Goal: Task Accomplishment & Management: Complete application form

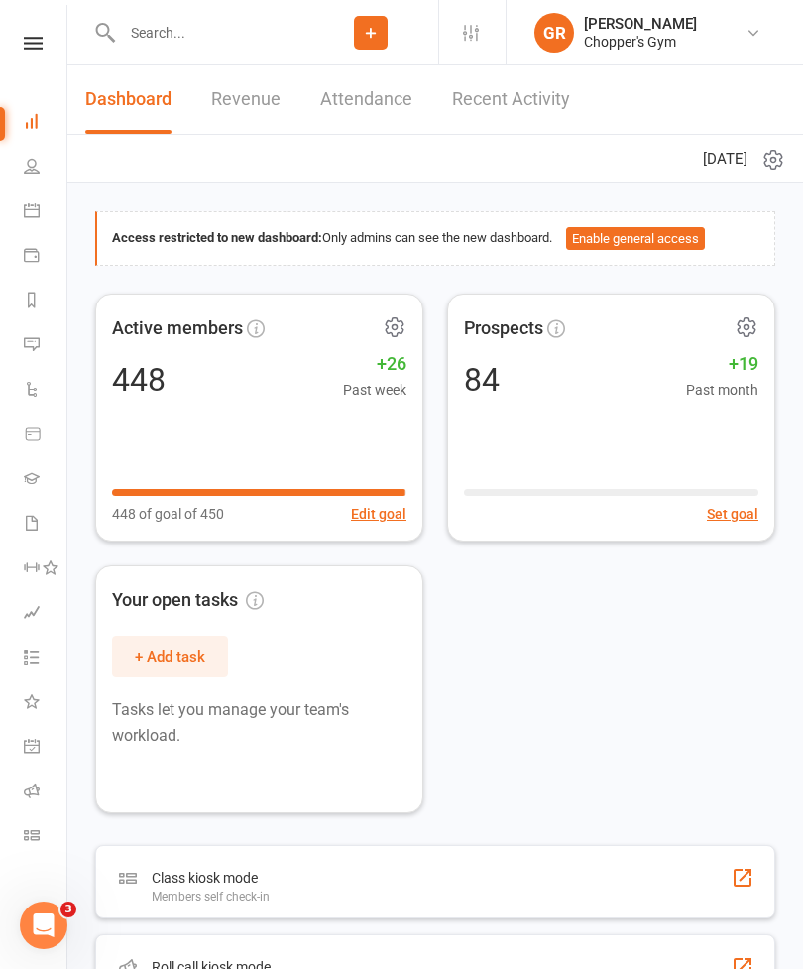
click at [233, 38] on input "text" at bounding box center [209, 33] width 187 height 28
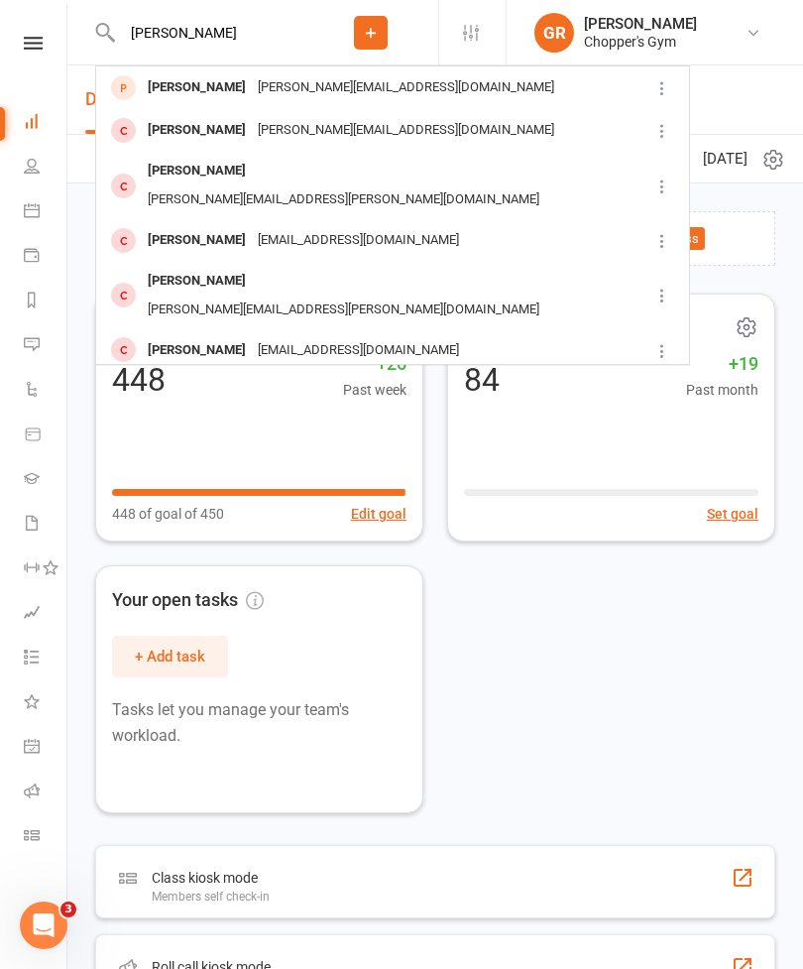
type input "[PERSON_NAME]"
click at [277, 77] on div "[PERSON_NAME][EMAIL_ADDRESS][DOMAIN_NAME]" at bounding box center [406, 87] width 308 height 29
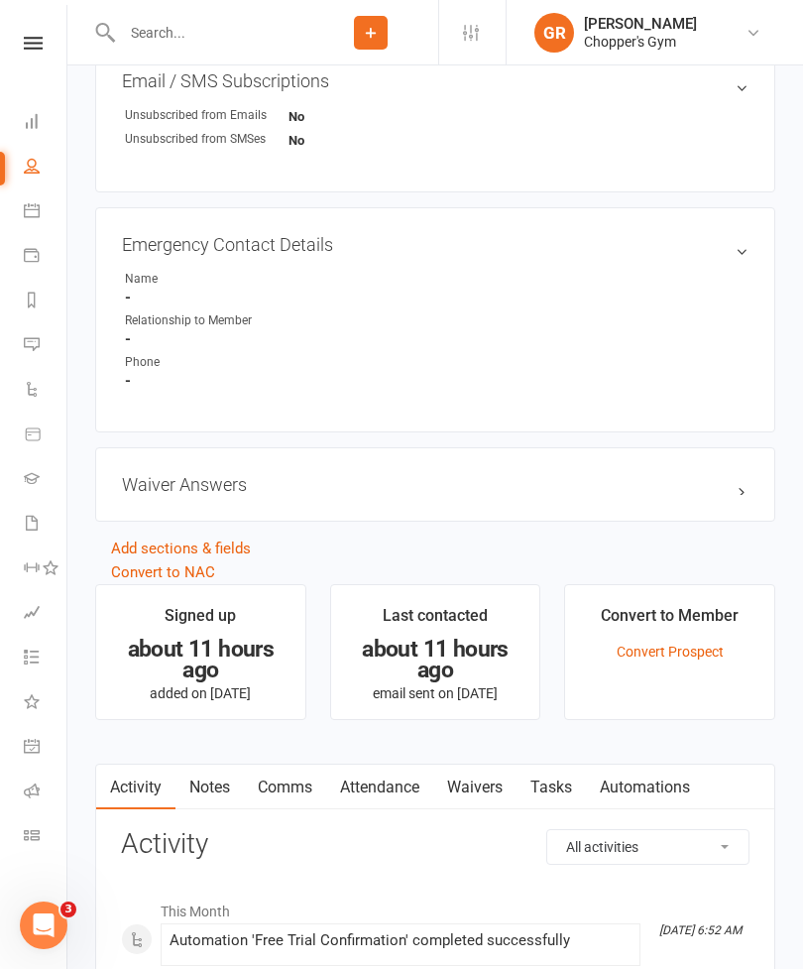
click at [487, 791] on link "Waivers" at bounding box center [474, 787] width 83 height 46
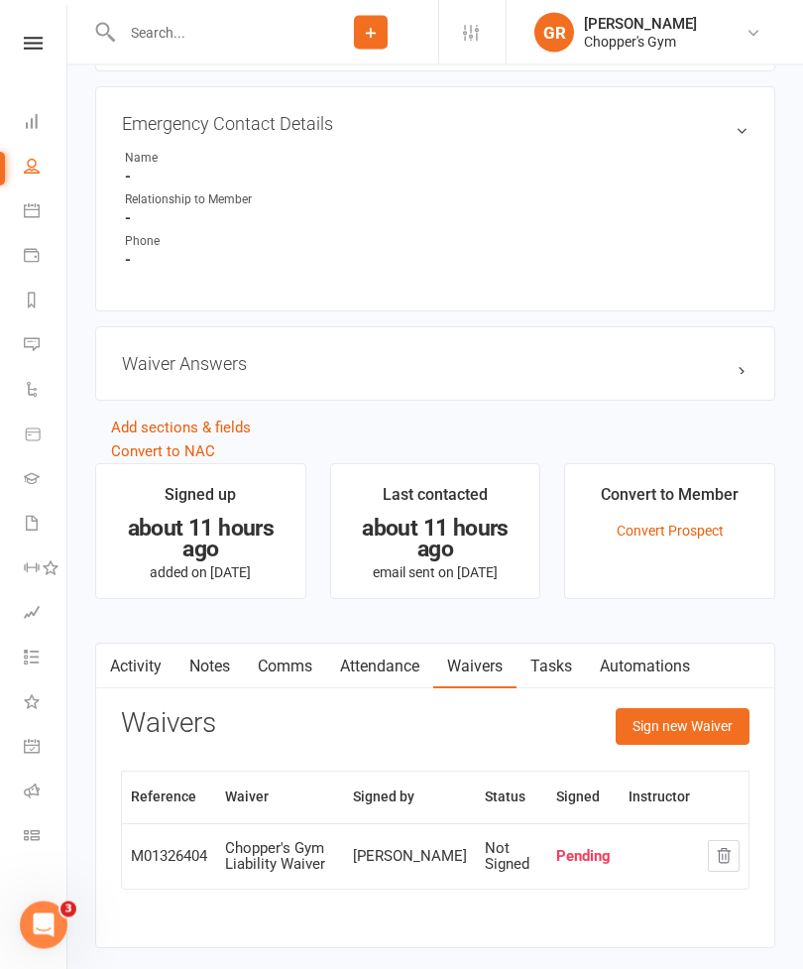
click at [711, 741] on button "Sign new Waiver" at bounding box center [683, 727] width 134 height 36
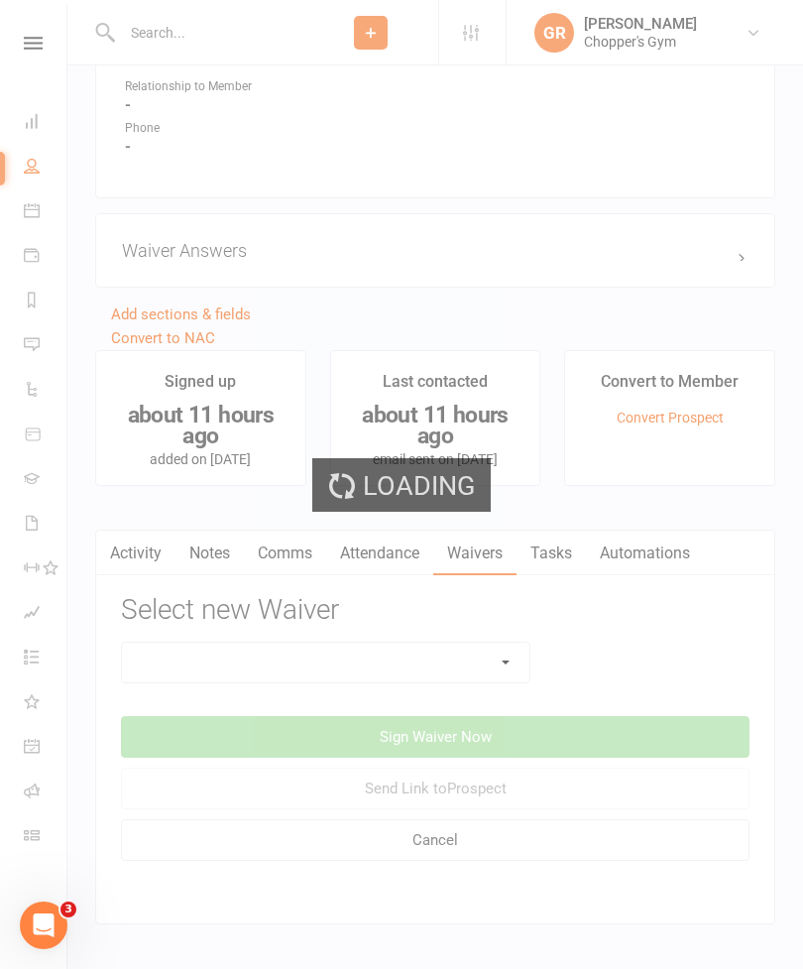
scroll to position [1182, 0]
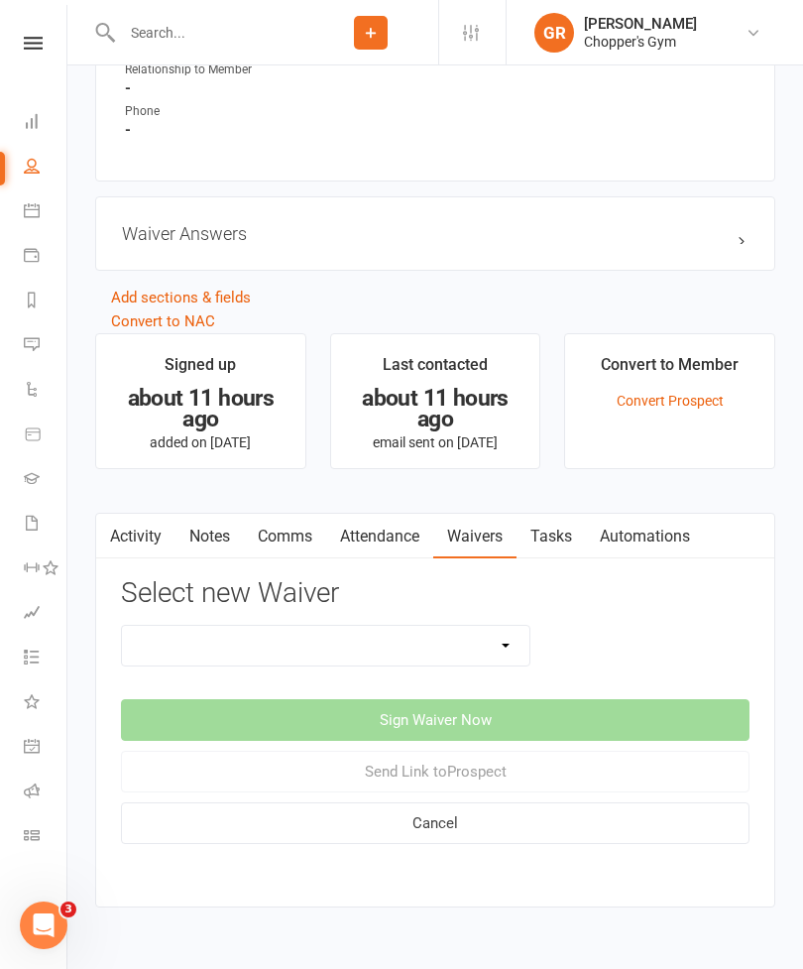
click at [528, 634] on select "12mth Up Front Membership Agreement Chopper's Gym Liability Waiver Chopper's Gy…" at bounding box center [325, 646] width 407 height 40
select select "13474"
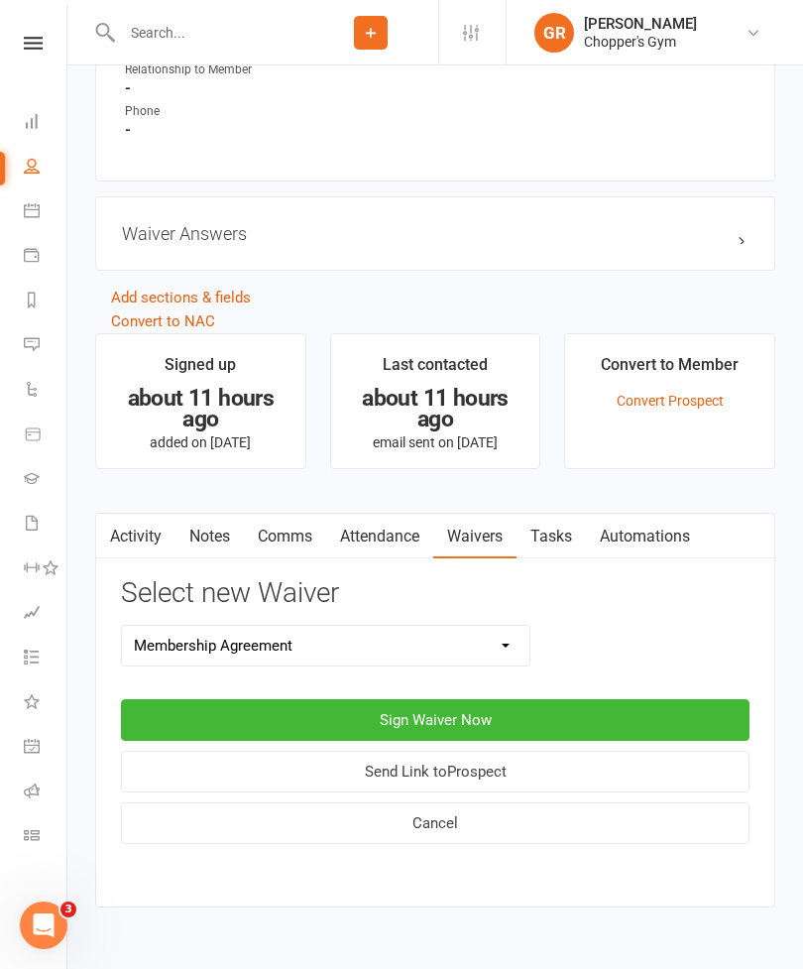
click at [534, 711] on button "Sign Waiver Now" at bounding box center [435, 720] width 628 height 42
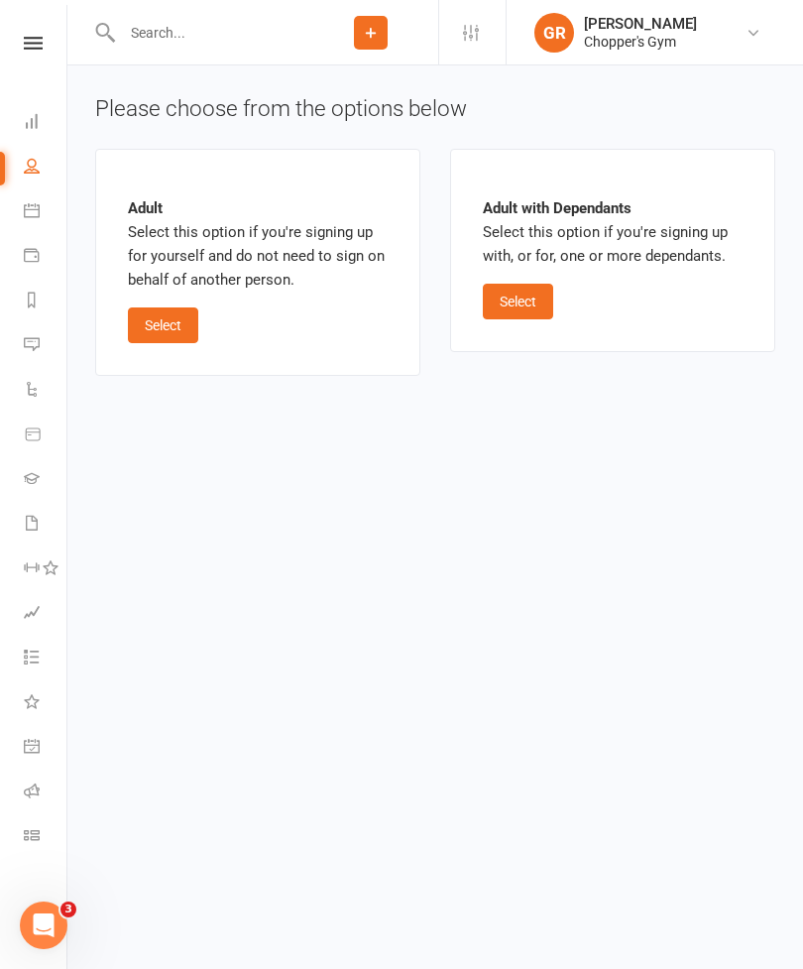
click at [147, 314] on button "Select" at bounding box center [163, 325] width 70 height 36
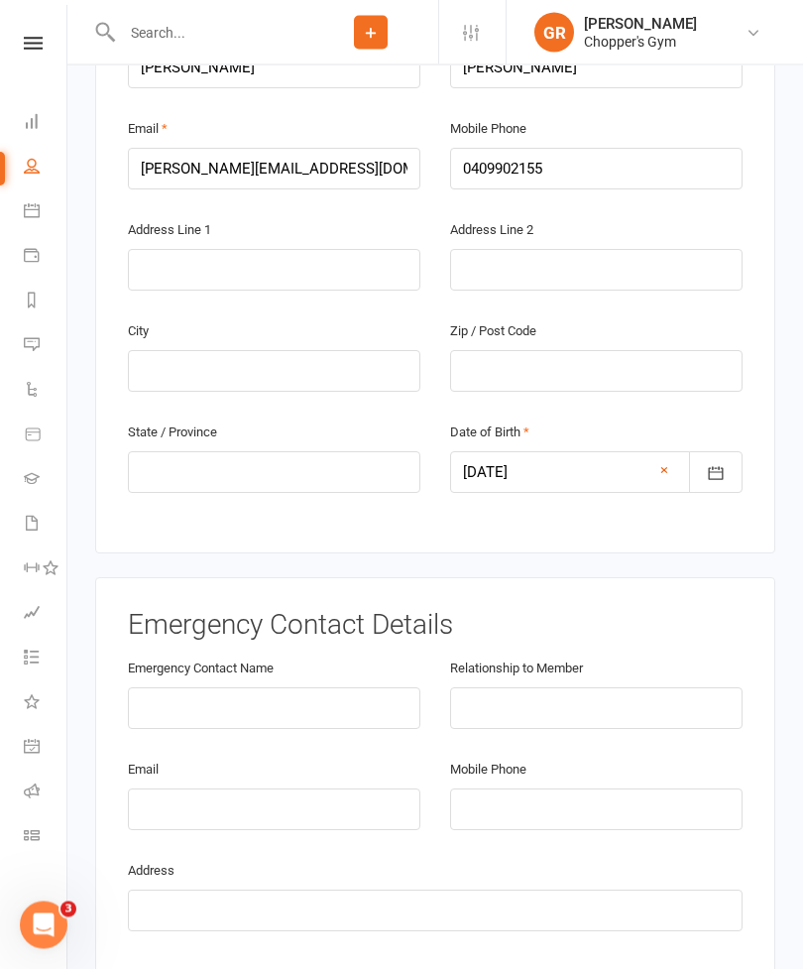
scroll to position [510, 0]
click at [302, 688] on input "text" at bounding box center [274, 709] width 292 height 42
type input "[PERSON_NAME]"
click at [537, 688] on input "text" at bounding box center [596, 709] width 292 height 42
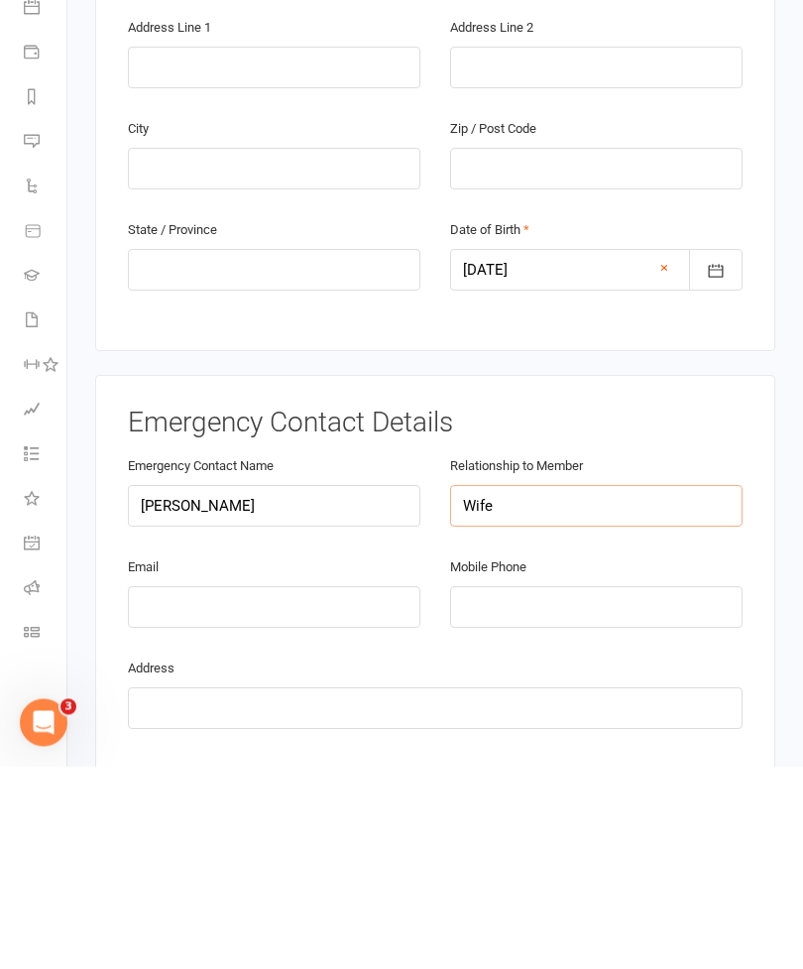
type input "Wife"
click at [551, 789] on input "tel" at bounding box center [596, 810] width 292 height 42
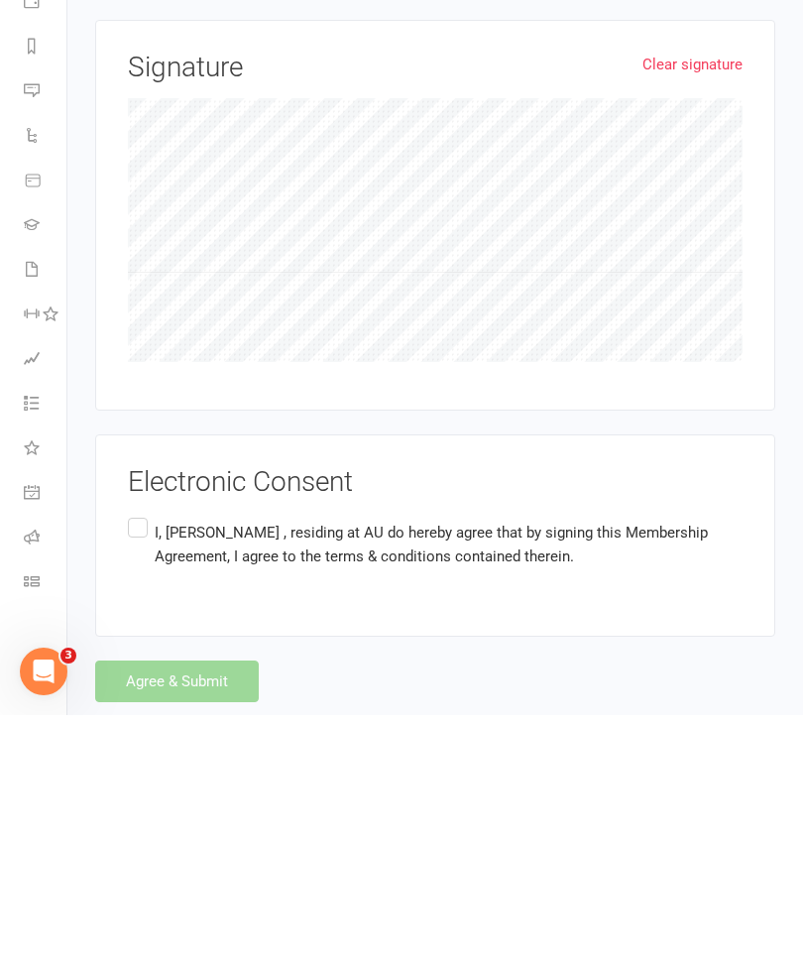
scroll to position [1592, 0]
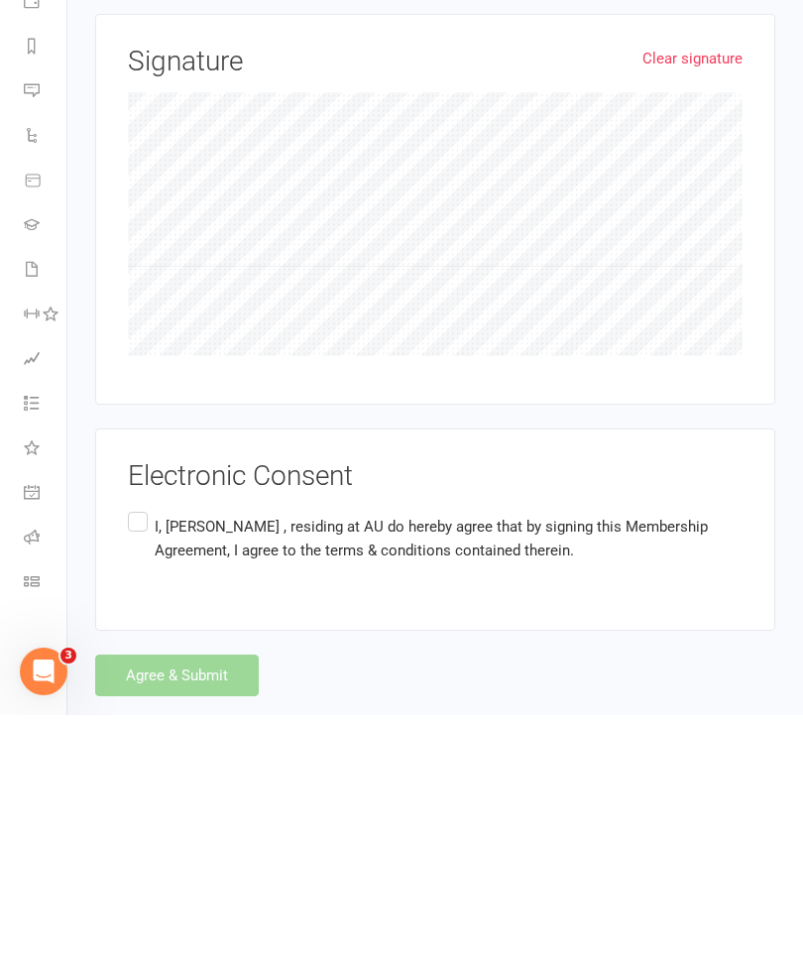
type input "0408239247"
click at [135, 761] on label "I, [PERSON_NAME] , residing at AU do hereby agree that by signing this Membersh…" at bounding box center [435, 792] width 615 height 62
click at [135, 761] on input "I, [PERSON_NAME] , residing at AU do hereby agree that by signing this Membersh…" at bounding box center [134, 761] width 13 height 0
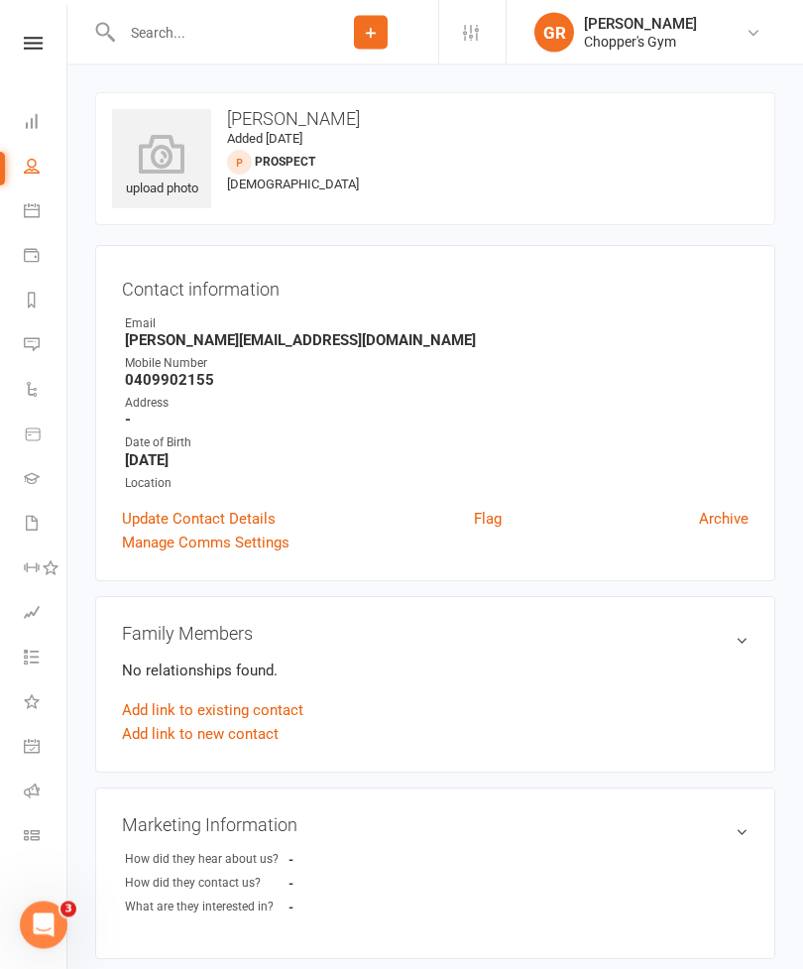
click at [295, 706] on link "Add link to existing contact" at bounding box center [212, 711] width 181 height 24
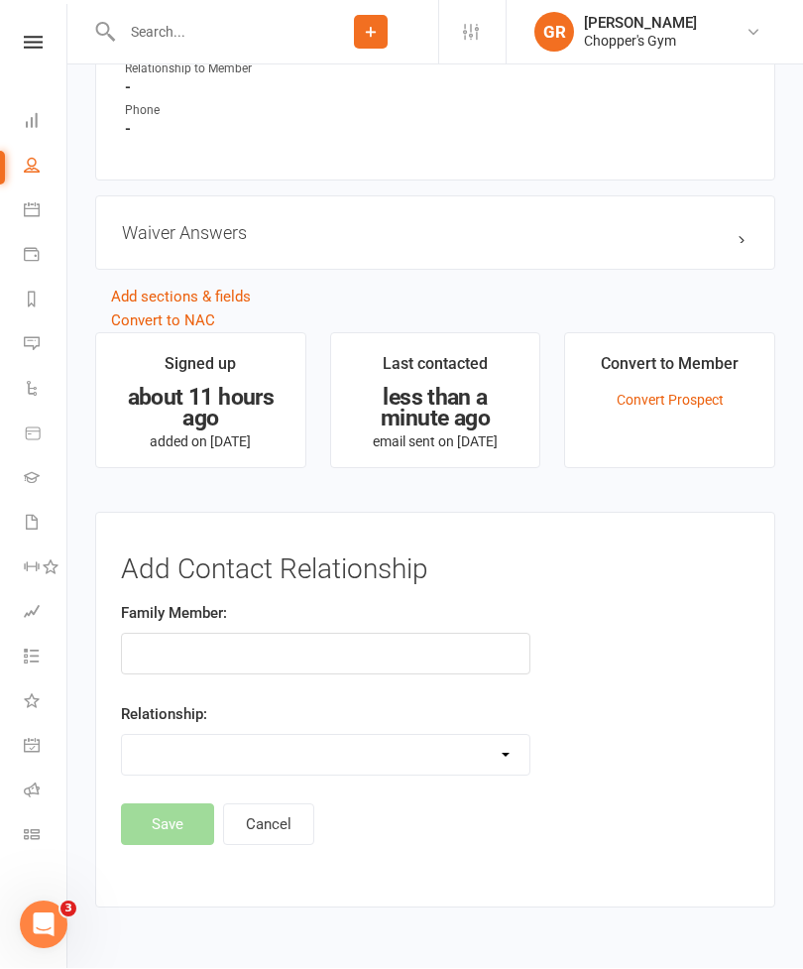
click at [347, 647] on input "text" at bounding box center [325, 654] width 409 height 42
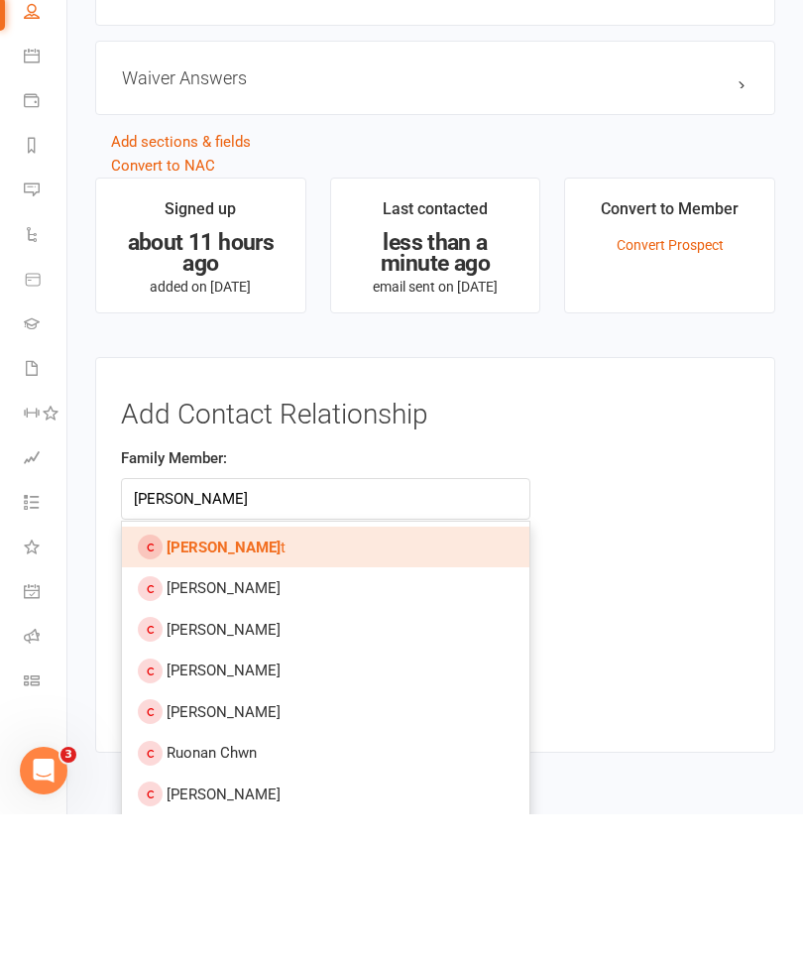
click at [309, 681] on link "[PERSON_NAME] t" at bounding box center [325, 702] width 407 height 42
type input "[PERSON_NAME]"
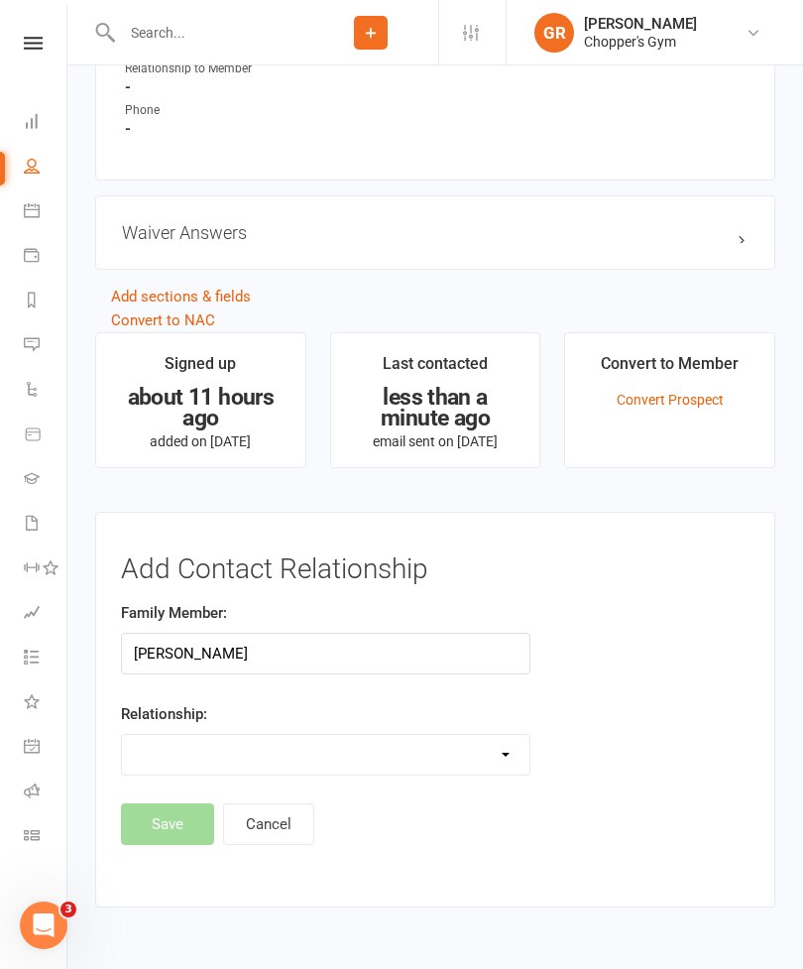
click at [505, 753] on select "Parent / Guardian Child Sibling (parent not in system) Spouse / Partner Cousin …" at bounding box center [325, 755] width 407 height 40
select select "0"
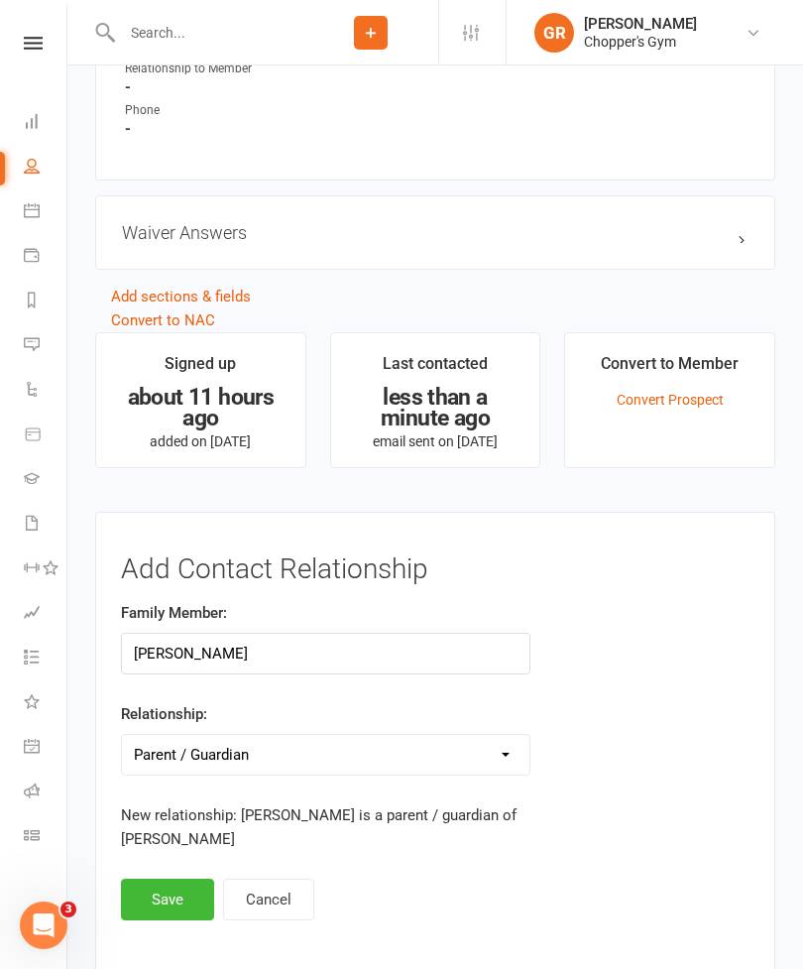
click at [177, 896] on button "Save" at bounding box center [167, 899] width 93 height 42
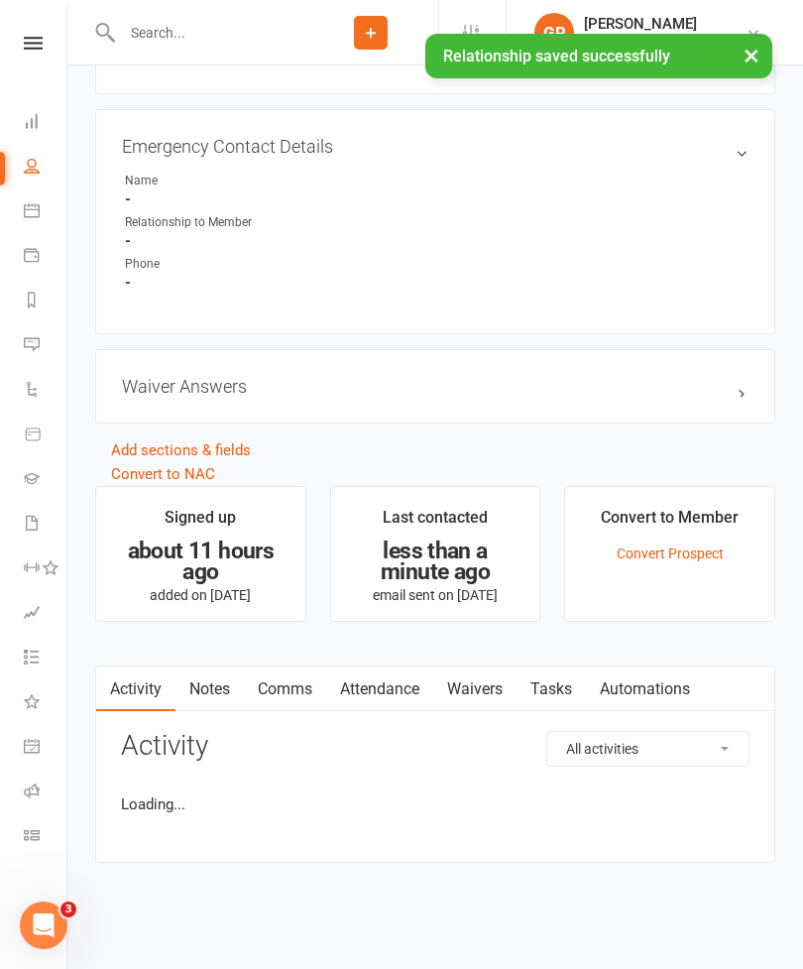
scroll to position [984, 0]
